Goal: Communication & Community: Participate in discussion

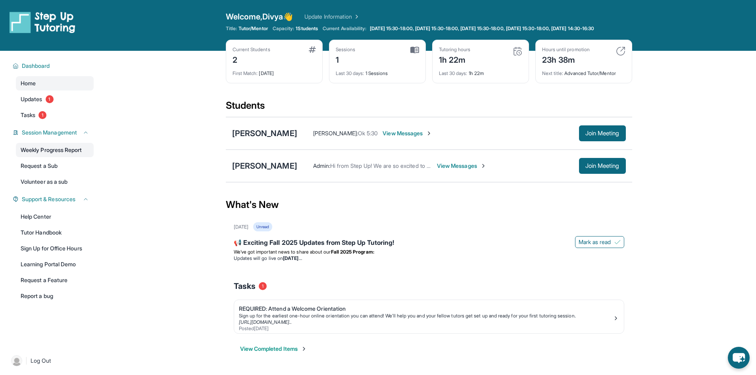
click at [36, 156] on link "Weekly Progress Report" at bounding box center [55, 150] width 78 height 14
click at [590, 135] on button "Join Meeting" at bounding box center [602, 133] width 47 height 16
click at [616, 136] on span "Join Meeting" at bounding box center [603, 133] width 34 height 5
click at [418, 137] on span "View Messages" at bounding box center [408, 133] width 50 height 8
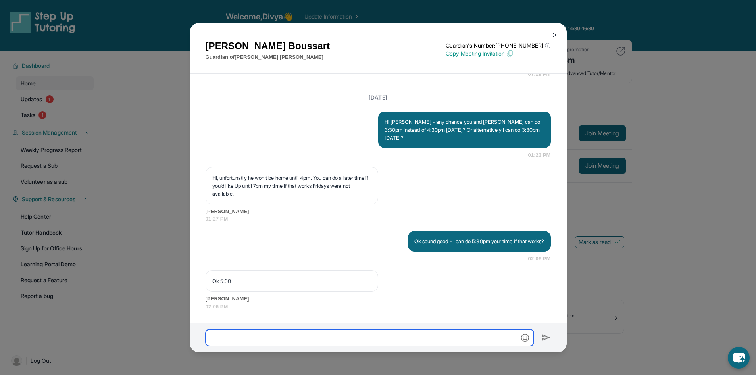
click at [425, 339] on input "text" at bounding box center [370, 337] width 328 height 17
type input "*"
type input "**********"
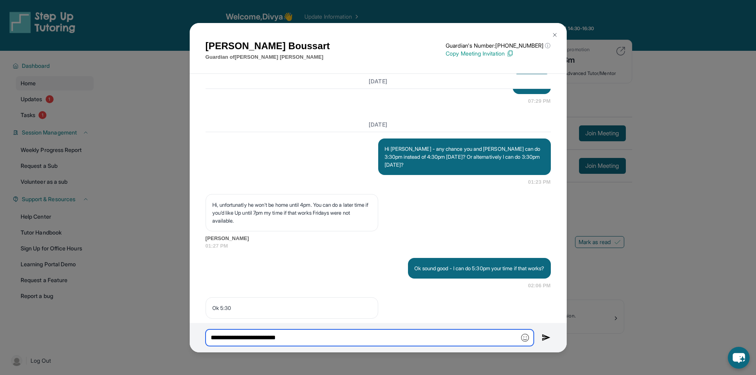
scroll to position [1325, 0]
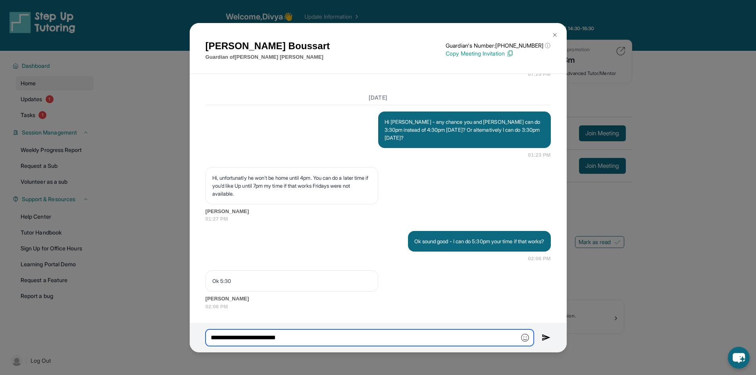
click at [310, 339] on input "**********" at bounding box center [370, 337] width 328 height 17
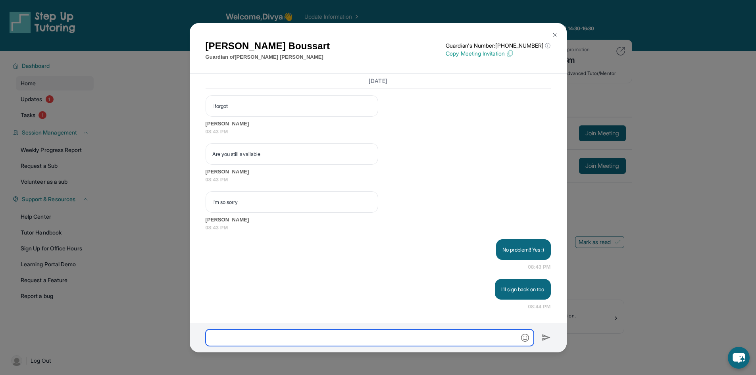
scroll to position [1731, 0]
click at [553, 33] on img at bounding box center [555, 35] width 6 height 6
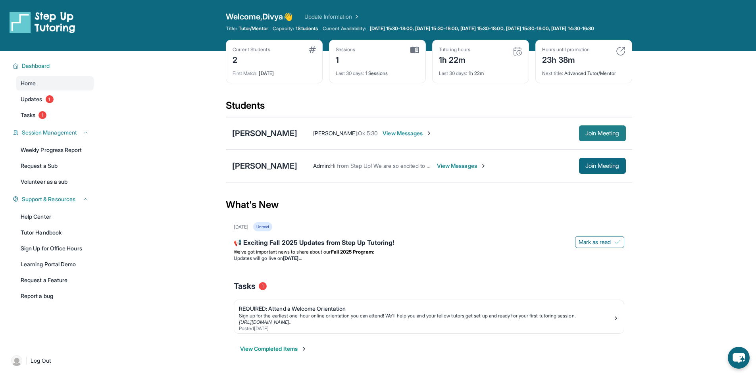
click at [591, 136] on span "Join Meeting" at bounding box center [603, 133] width 34 height 5
